Goal: Communication & Community: Answer question/provide support

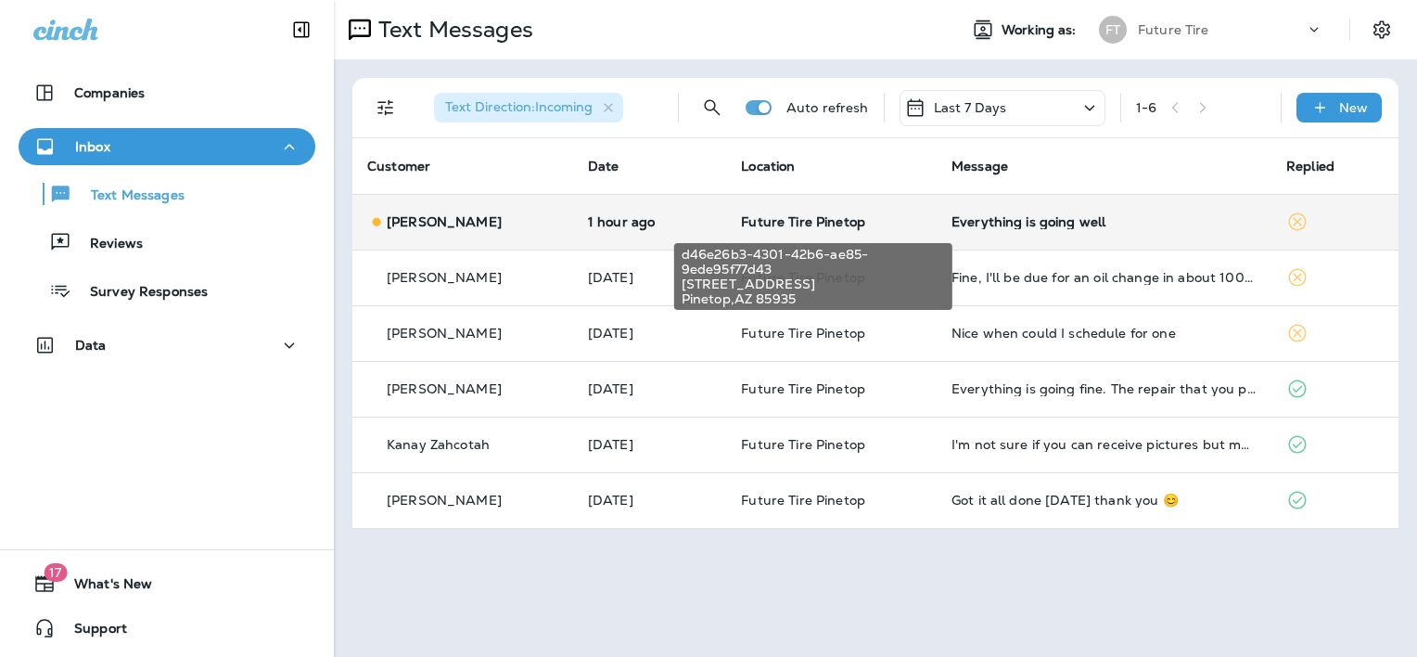
click at [861, 217] on span "Future Tire Pinetop" at bounding box center [803, 221] width 124 height 17
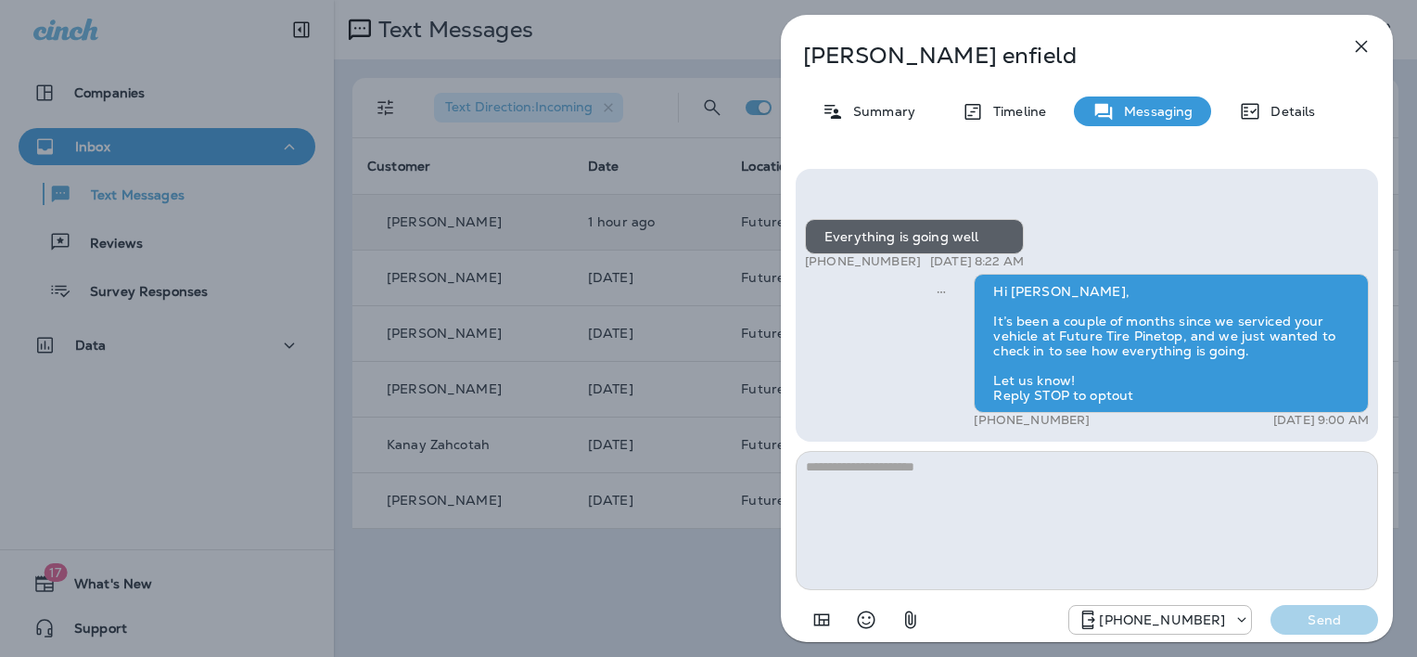
click at [835, 466] on textarea at bounding box center [1087, 520] width 582 height 139
click at [859, 471] on textarea at bounding box center [1087, 520] width 582 height 139
type textarea "**********"
click at [1297, 623] on p "Send" at bounding box center [1324, 619] width 78 height 17
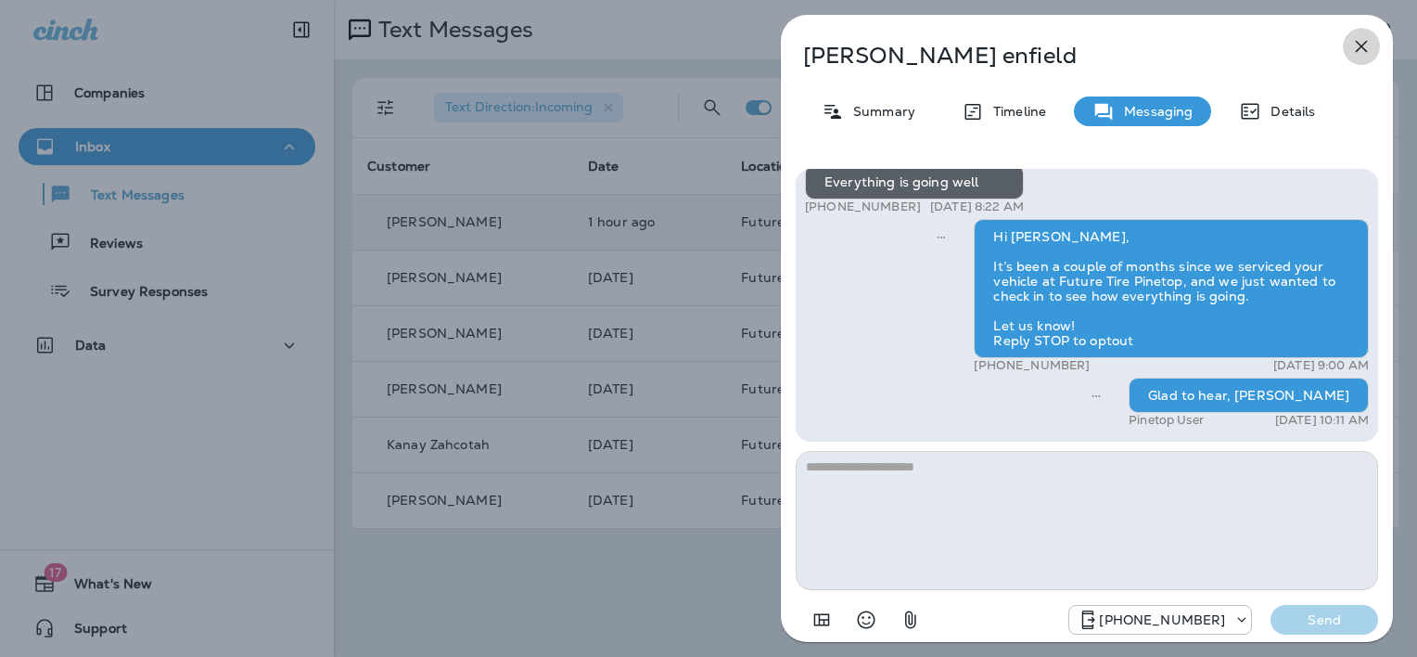
click at [1362, 44] on icon "button" at bounding box center [1361, 46] width 22 height 22
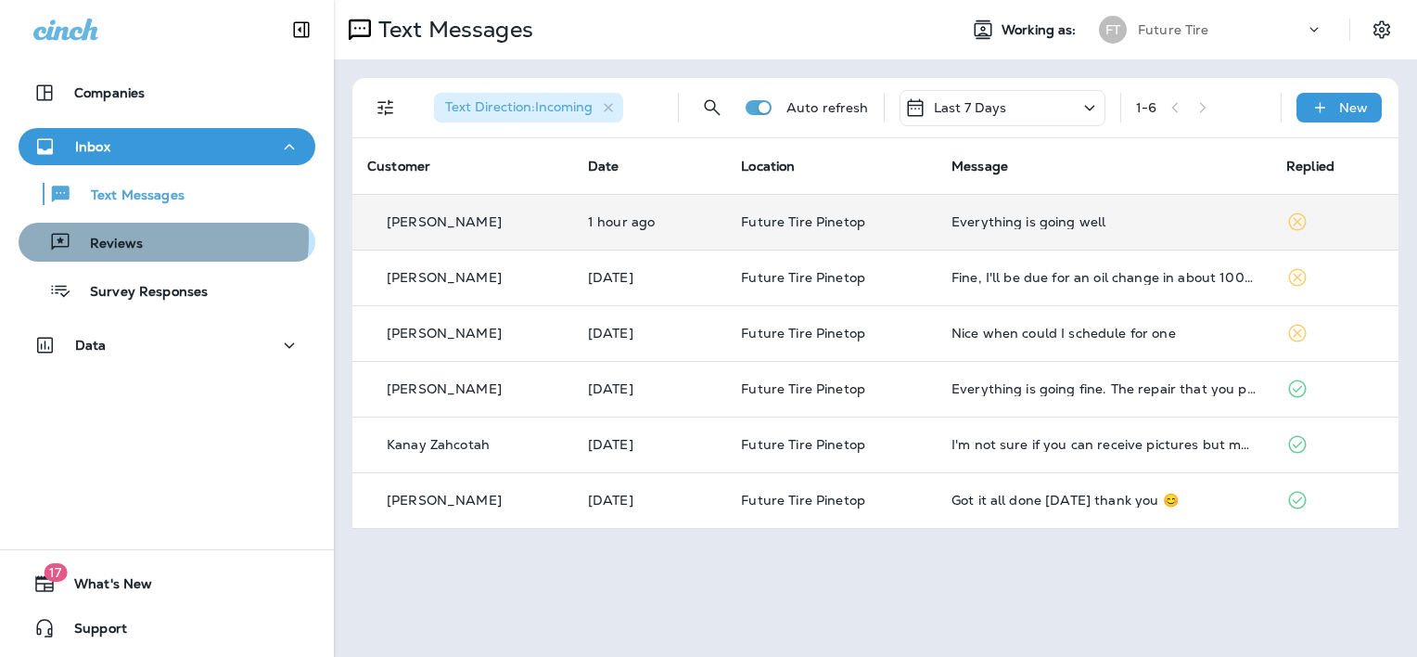
click at [145, 238] on div "Reviews" at bounding box center [167, 242] width 282 height 28
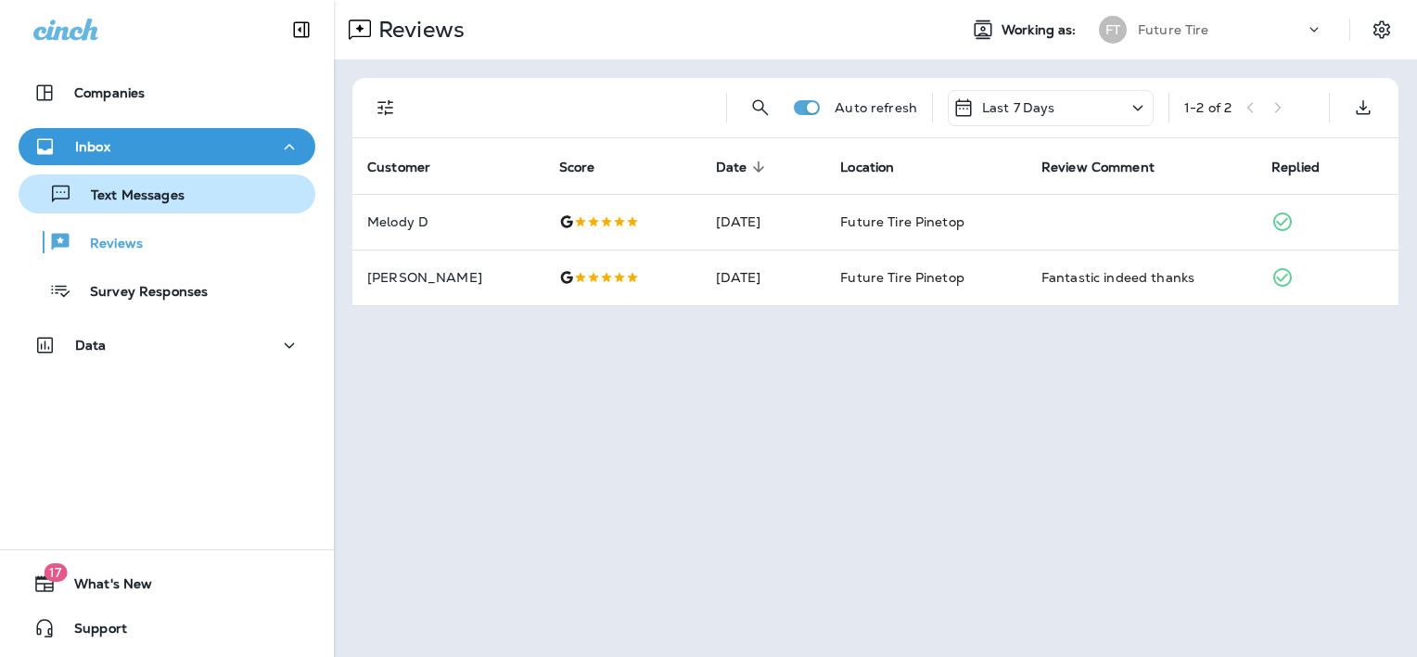
click at [174, 194] on p "Text Messages" at bounding box center [128, 196] width 112 height 18
